Goal: Register for event/course

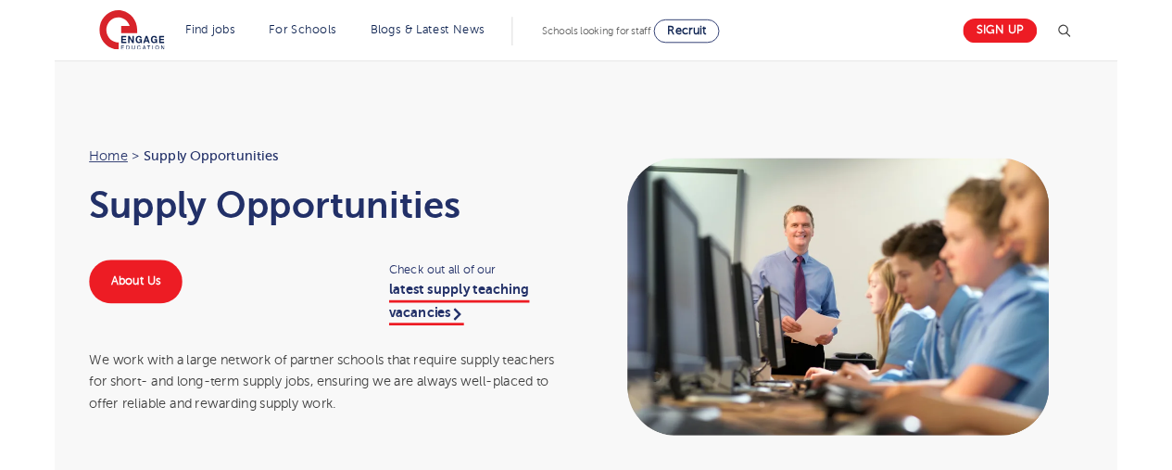
scroll to position [2891, 0]
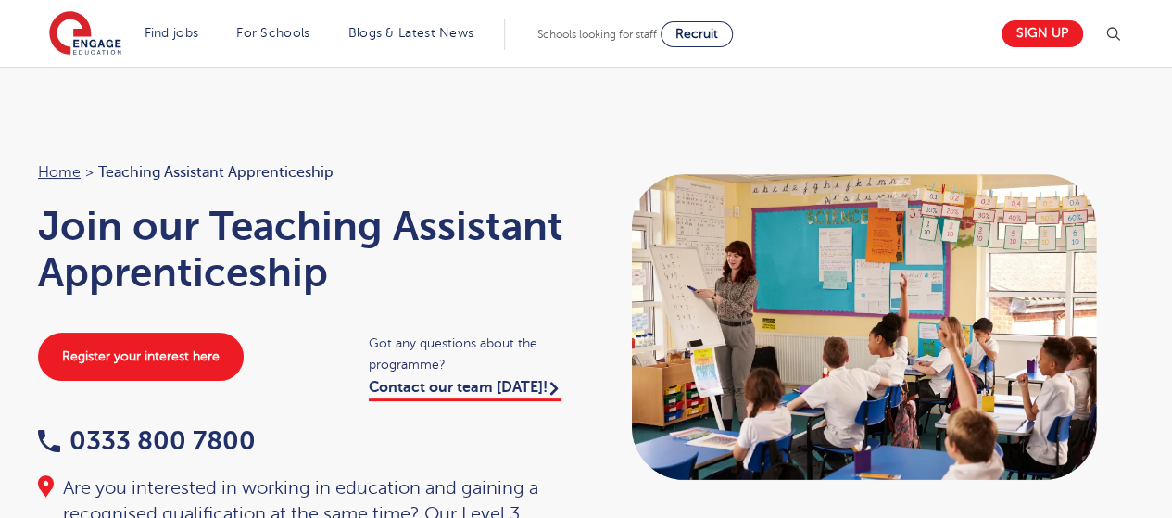
click at [217, 278] on h1 "Join our Teaching Assistant Apprenticeship" at bounding box center [303, 249] width 530 height 93
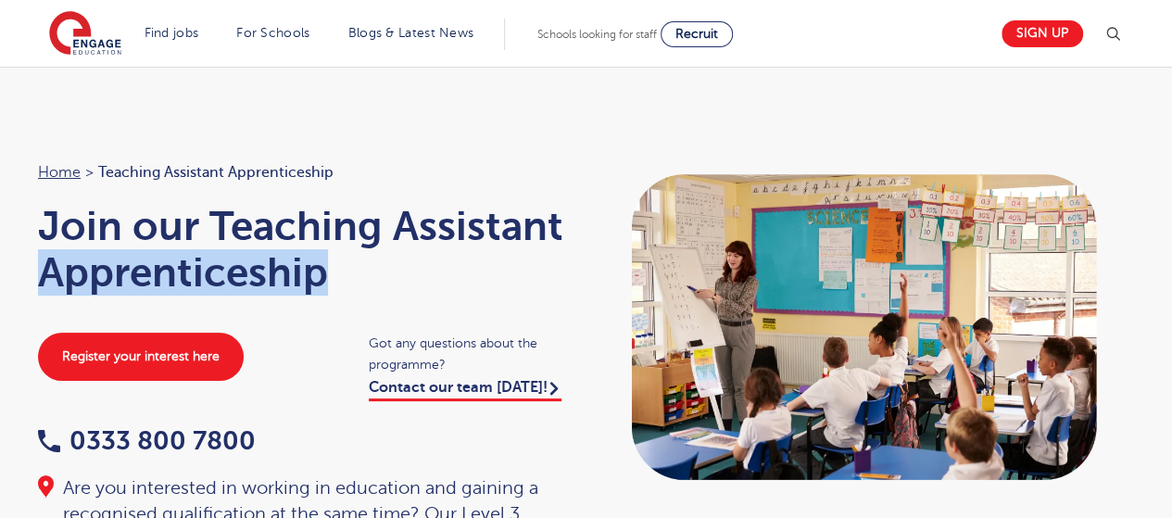
click at [217, 278] on h1 "Join our Teaching Assistant Apprenticeship" at bounding box center [303, 249] width 530 height 93
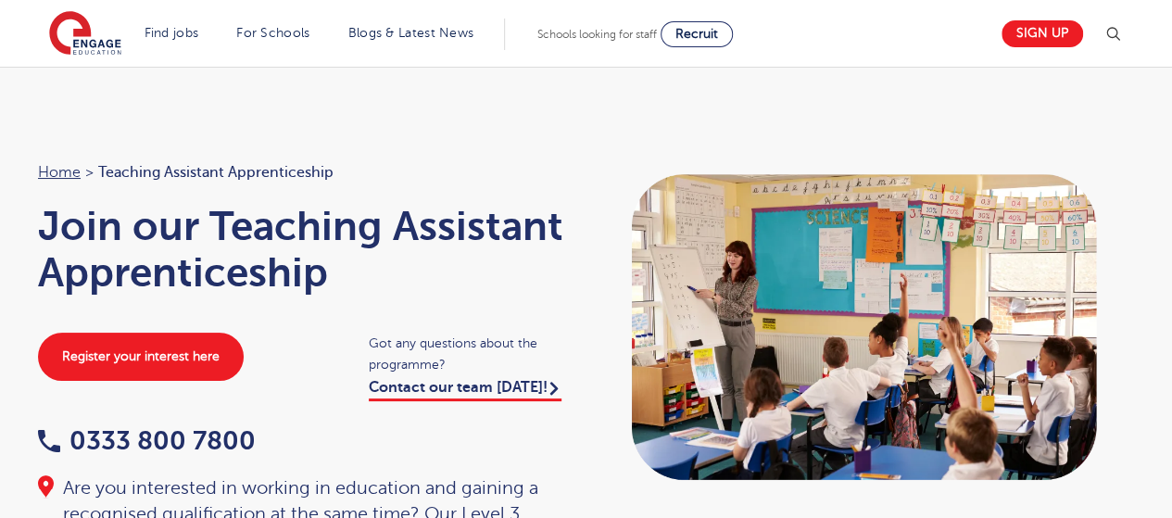
click at [447, 197] on div "Home > Teaching Assistant Apprenticeship Join our Teaching Assistant Apprentice…" at bounding box center [302, 369] width 567 height 419
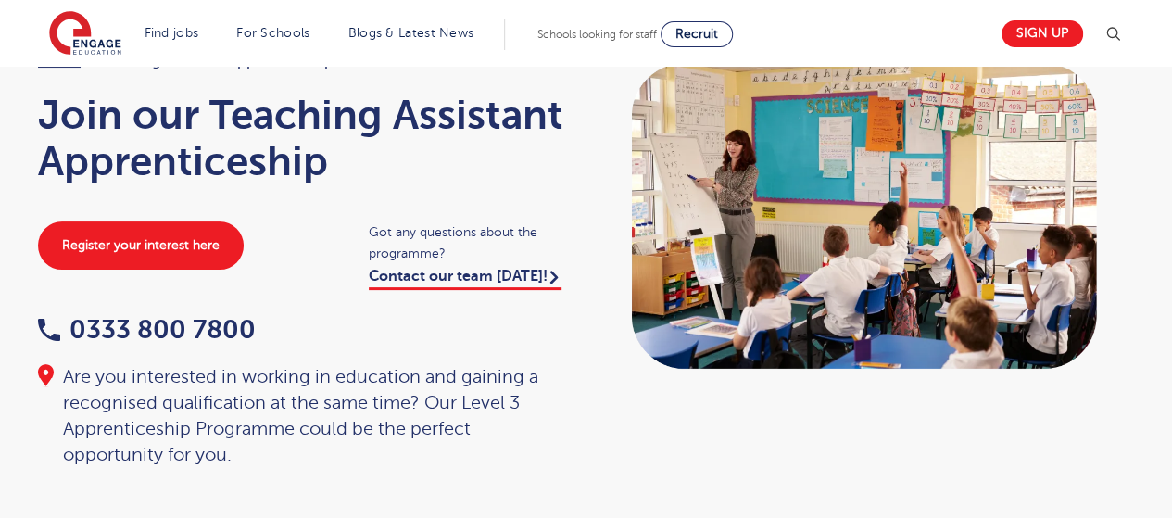
scroll to position [148, 0]
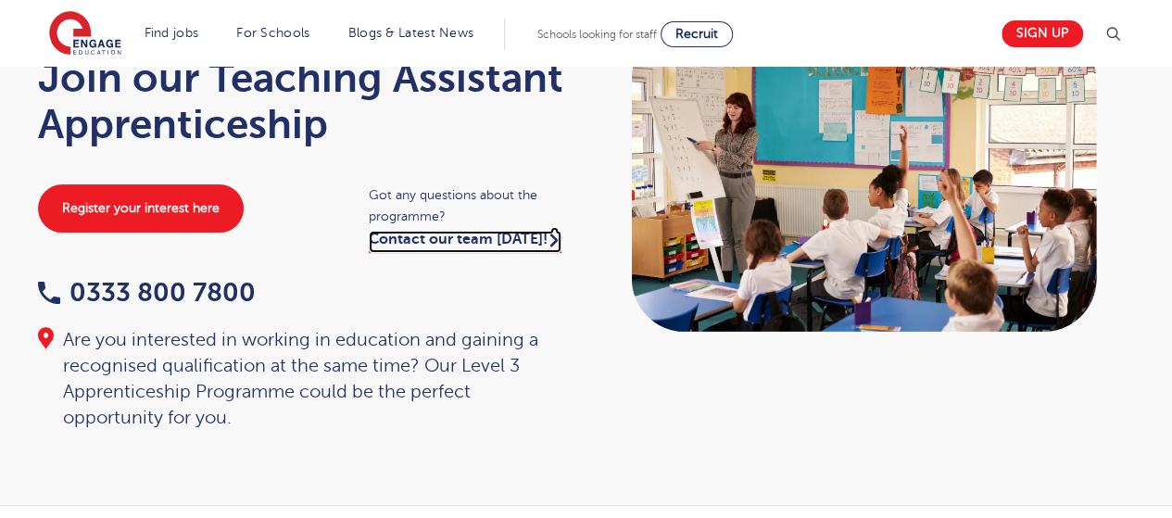
click at [452, 233] on link "Contact our team [DATE]!" at bounding box center [465, 242] width 193 height 22
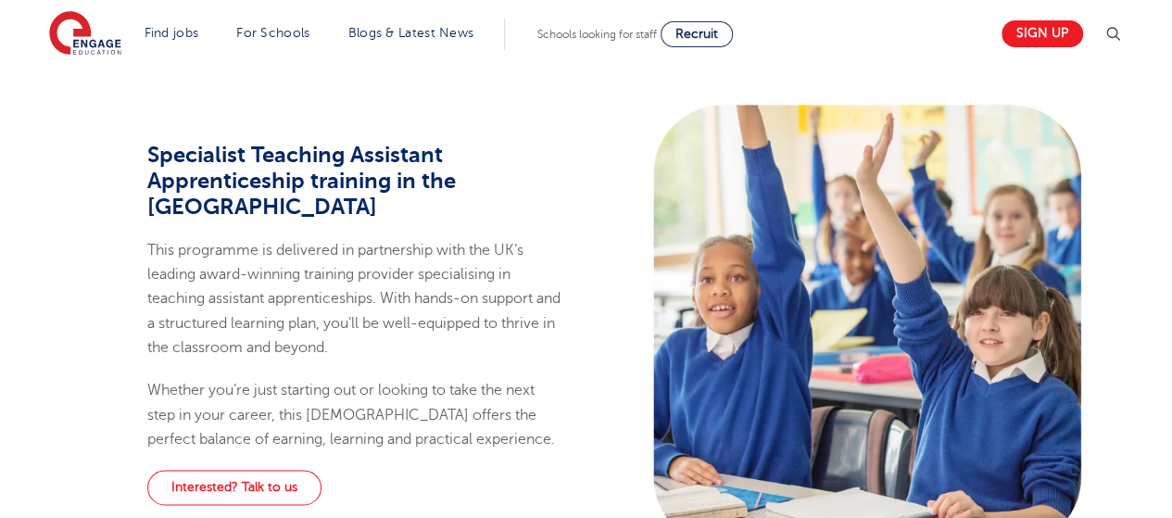
scroll to position [964, 0]
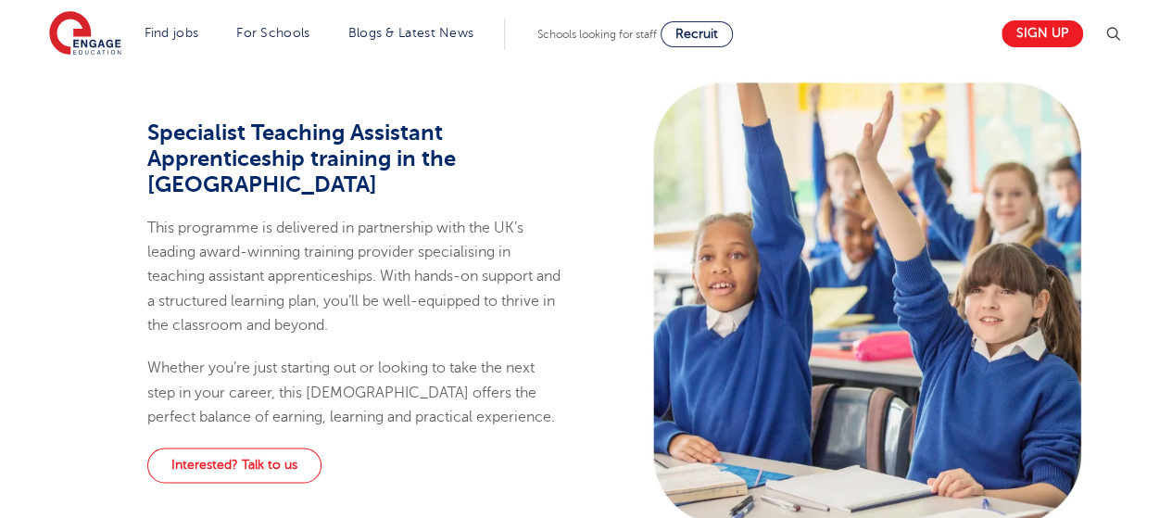
click at [395, 276] on p "This programme is delivered in partnership with the UK’s leading award-winning …" at bounding box center [354, 276] width 414 height 121
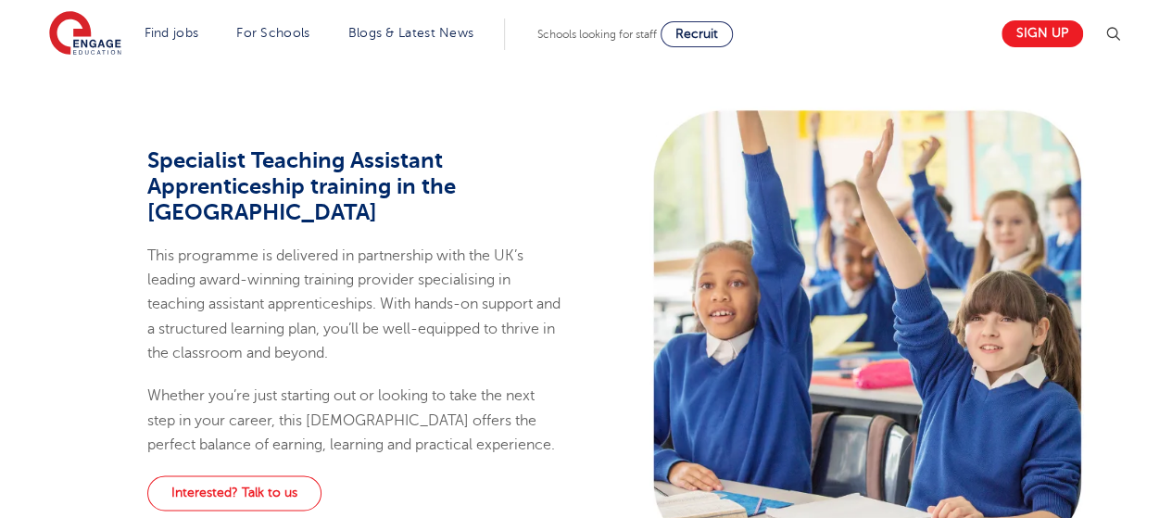
scroll to position [889, 0]
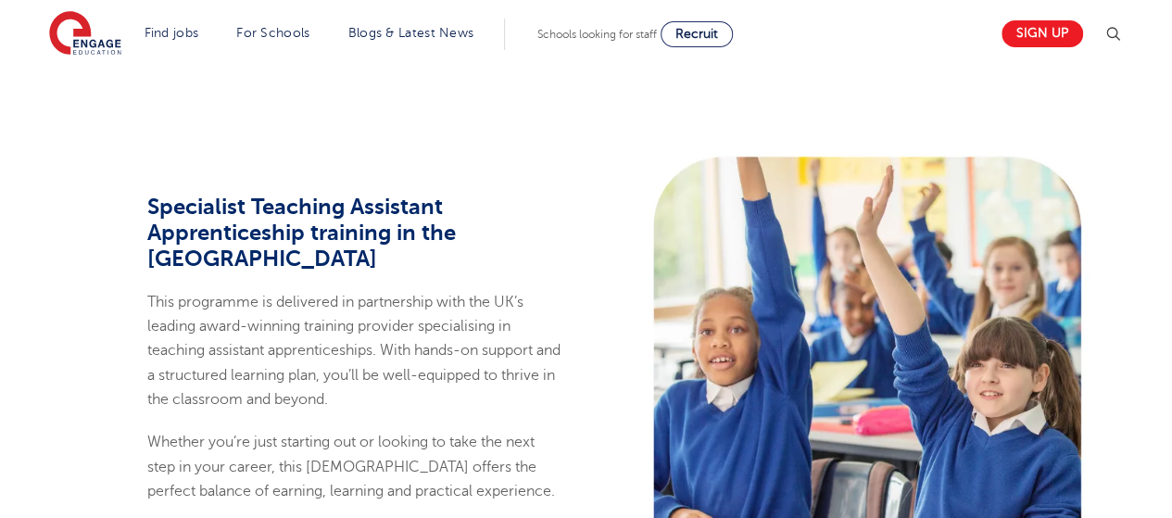
click at [322, 290] on p "This programme is delivered in partnership with the UK’s leading award-winning …" at bounding box center [354, 350] width 414 height 121
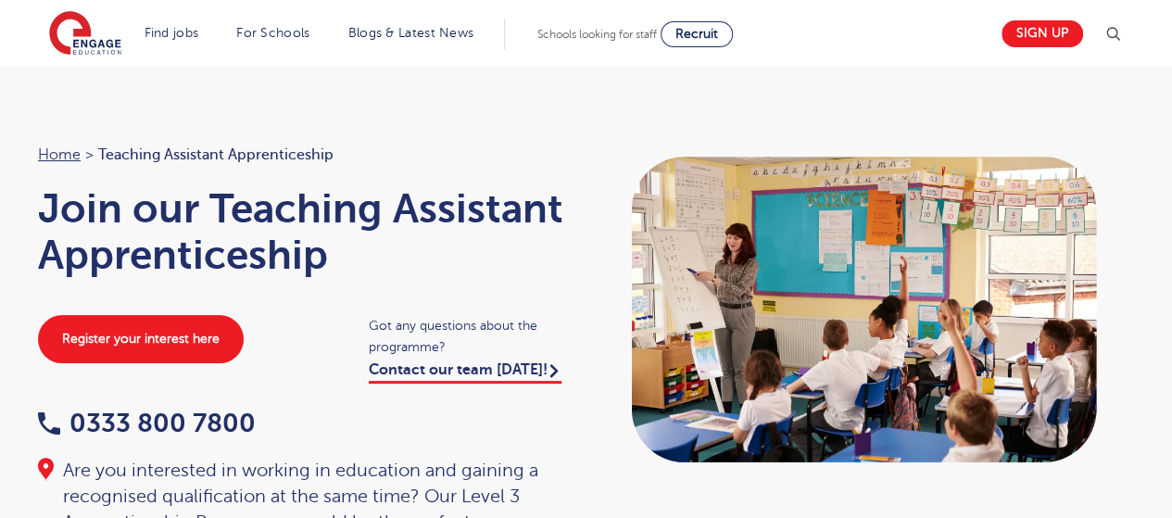
scroll to position [0, 0]
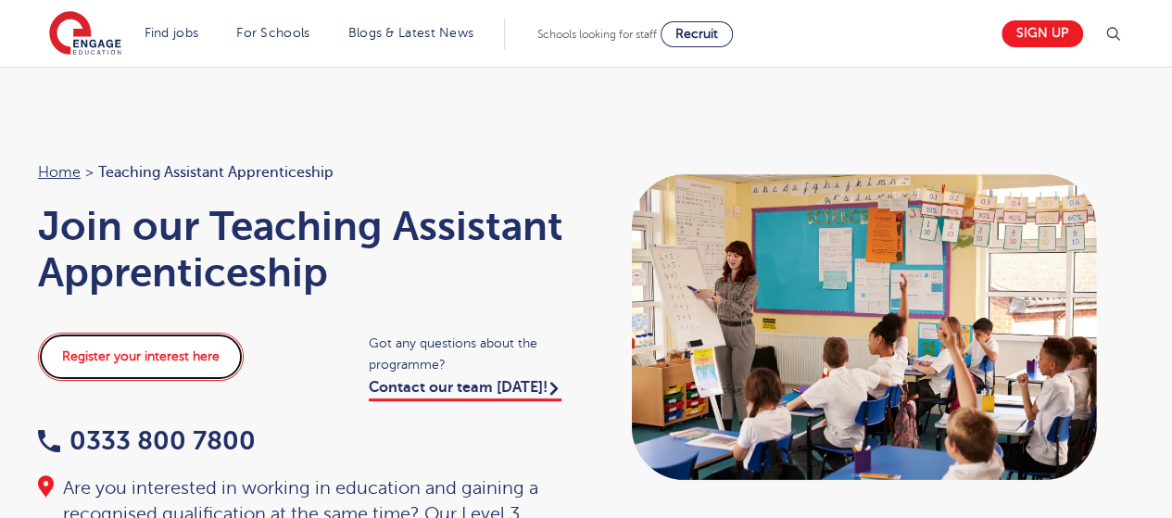
click at [157, 377] on link "Register your interest here" at bounding box center [141, 357] width 206 height 48
